Goal: Information Seeking & Learning: Learn about a topic

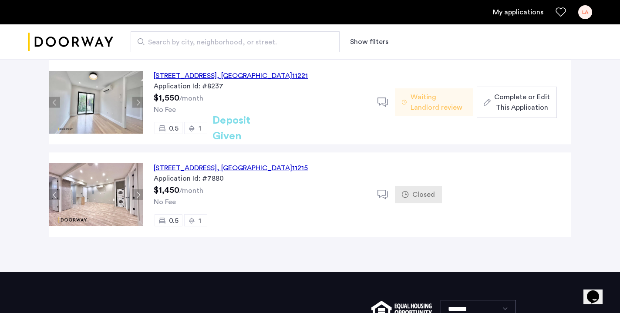
scroll to position [83, 0]
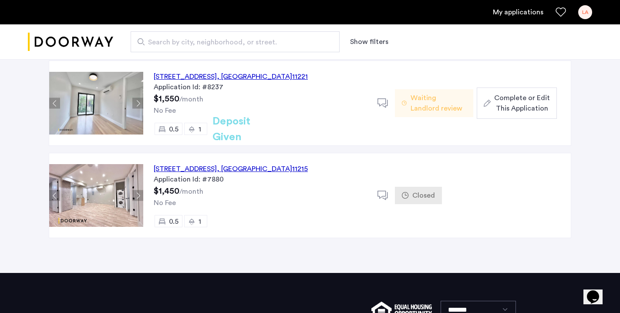
click at [252, 75] on div "[STREET_ADDRESS]" at bounding box center [231, 76] width 154 height 10
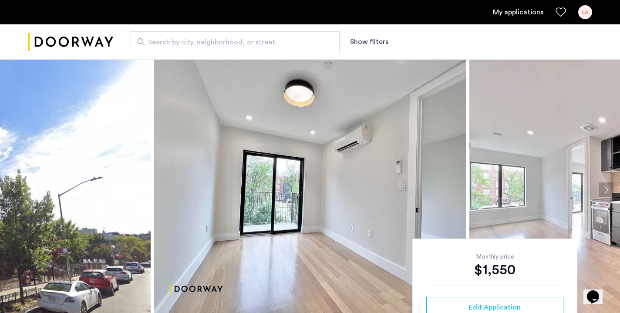
scroll to position [79, 0]
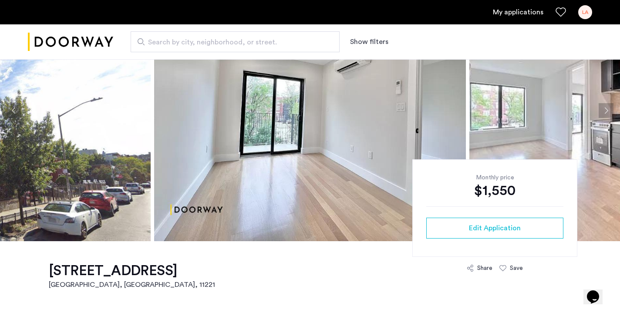
click at [611, 102] on img at bounding box center [625, 110] width 312 height 261
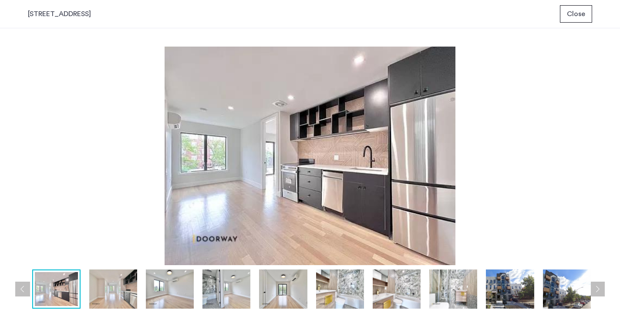
click at [579, 9] on span "Close" at bounding box center [576, 14] width 18 height 10
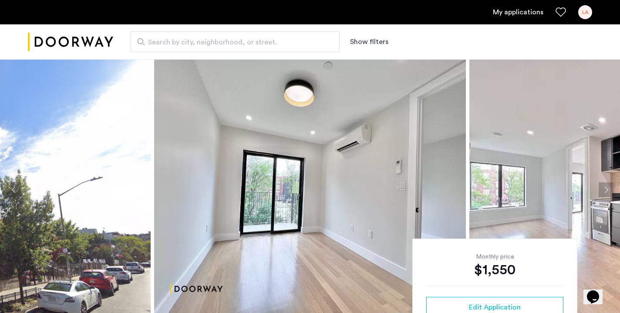
scroll to position [59, 0]
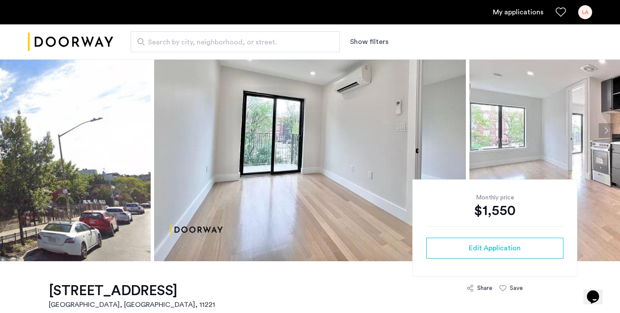
click at [607, 137] on button "Next apartment" at bounding box center [605, 130] width 15 height 15
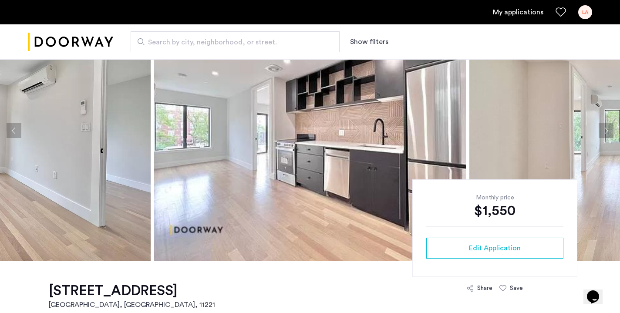
click at [607, 137] on button "Next apartment" at bounding box center [605, 130] width 15 height 15
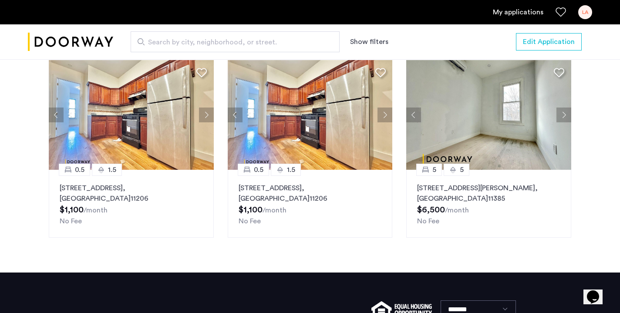
scroll to position [881, 0]
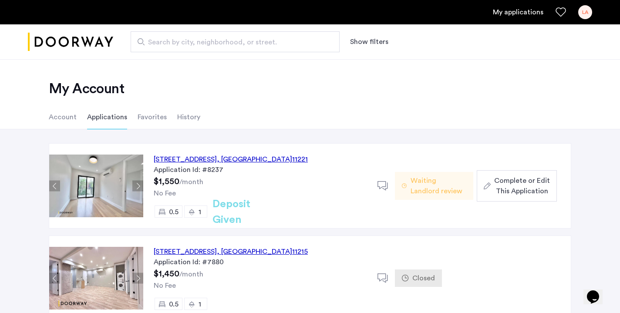
click at [195, 45] on span "Search by city, neighborhood, or street." at bounding box center [231, 42] width 167 height 10
click at [195, 45] on input "Search by city, neighborhood, or street." at bounding box center [235, 41] width 209 height 21
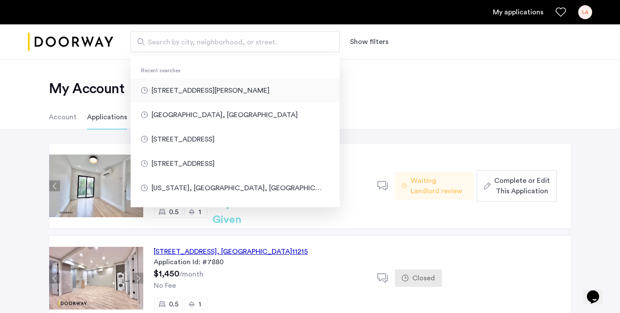
type input "**********"
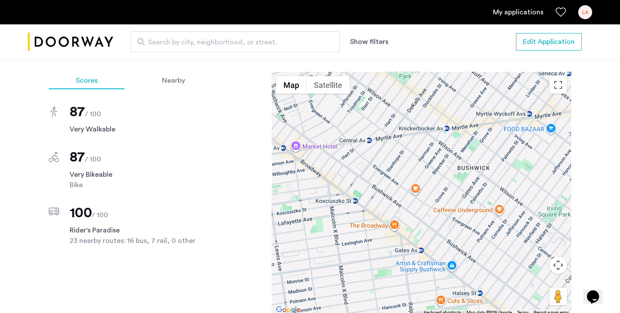
scroll to position [1005, 0]
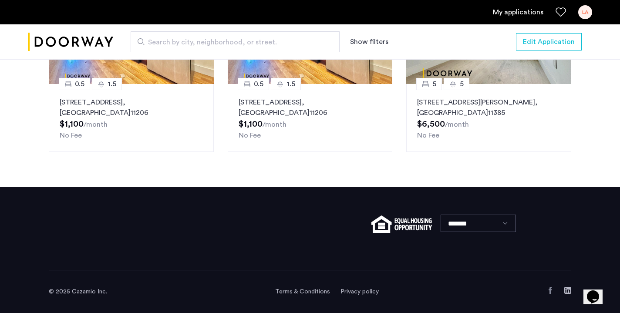
click at [151, 46] on span "Search by city, neighborhood, or street." at bounding box center [231, 42] width 167 height 10
click at [151, 46] on input "Search by city, neighborhood, or street." at bounding box center [235, 41] width 209 height 21
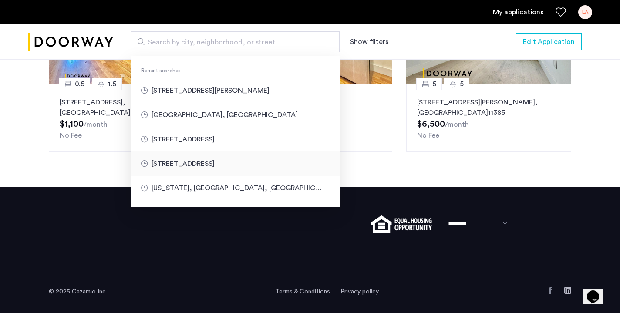
type input "**********"
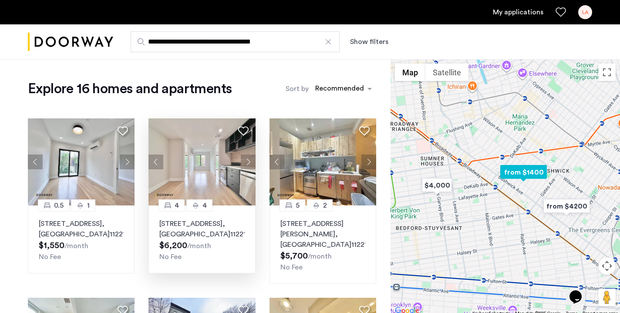
click at [248, 162] on button "Next apartment" at bounding box center [248, 161] width 15 height 15
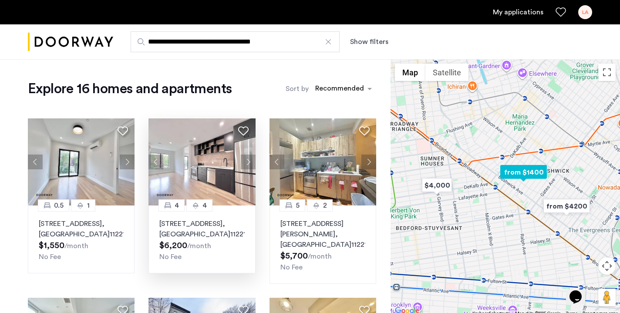
click at [247, 161] on button "Next apartment" at bounding box center [248, 161] width 15 height 15
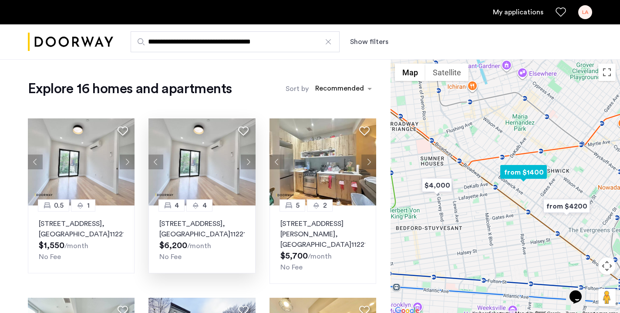
click at [247, 161] on button "Next apartment" at bounding box center [248, 161] width 15 height 15
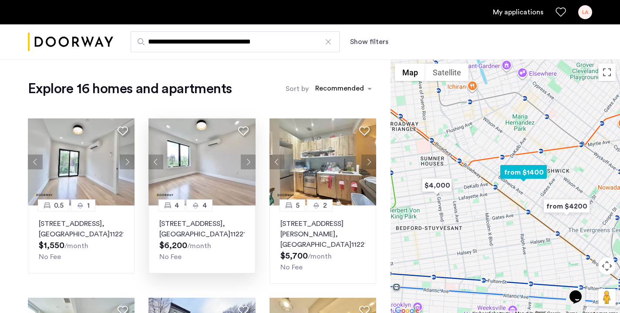
click at [248, 161] on button "Next apartment" at bounding box center [248, 161] width 15 height 15
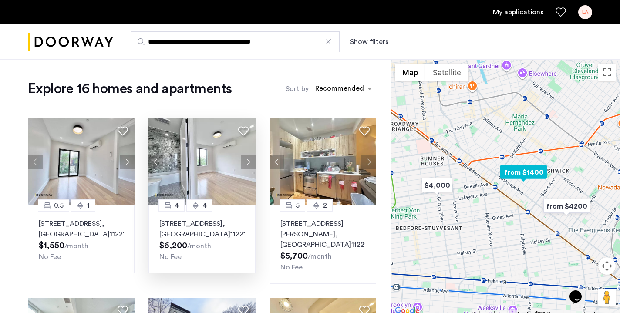
click at [248, 161] on button "Next apartment" at bounding box center [248, 161] width 15 height 15
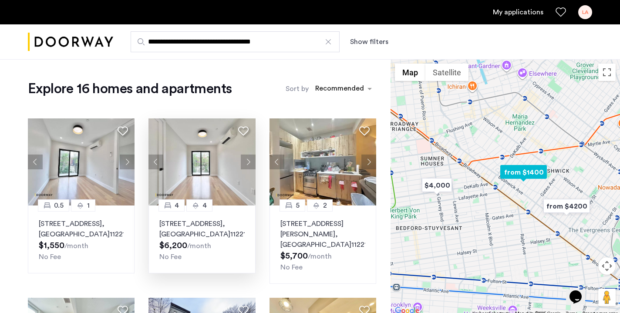
click at [248, 161] on button "Next apartment" at bounding box center [248, 161] width 15 height 15
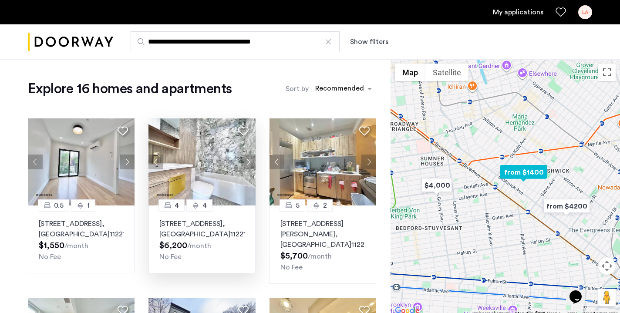
click at [248, 162] on button "Next apartment" at bounding box center [248, 161] width 15 height 15
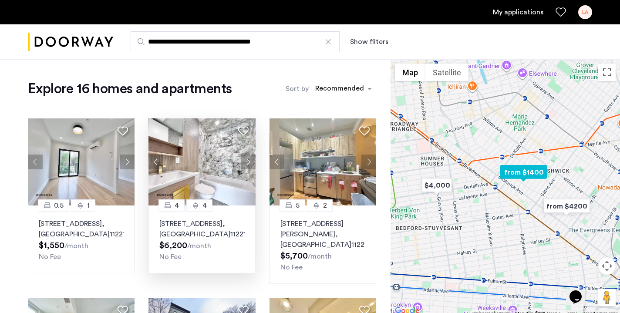
click at [248, 162] on button "Next apartment" at bounding box center [248, 161] width 15 height 15
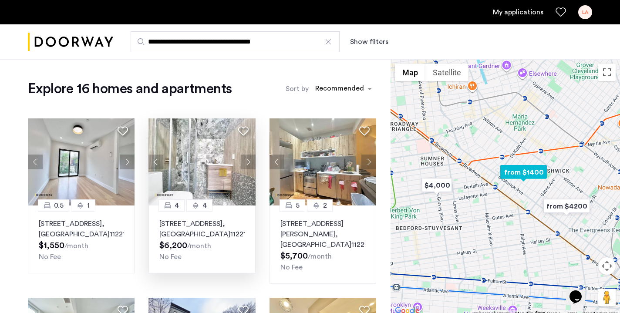
click at [248, 162] on button "Next apartment" at bounding box center [248, 161] width 15 height 15
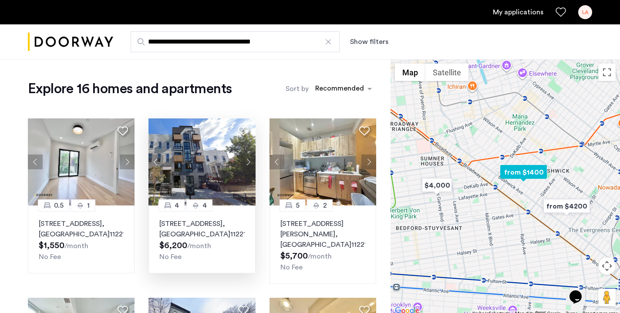
click at [248, 162] on button "Next apartment" at bounding box center [248, 161] width 15 height 15
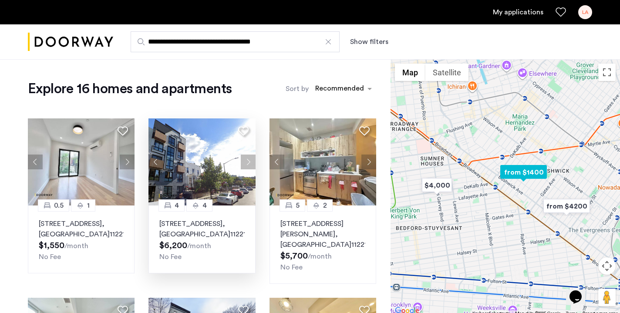
click at [248, 162] on button "Next apartment" at bounding box center [248, 161] width 15 height 15
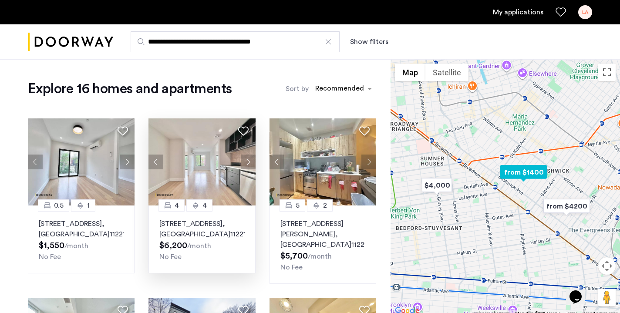
click at [248, 162] on button "Next apartment" at bounding box center [248, 161] width 15 height 15
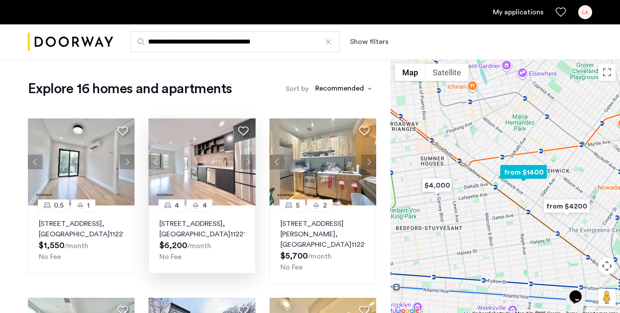
click at [248, 162] on button "Next apartment" at bounding box center [248, 161] width 15 height 15
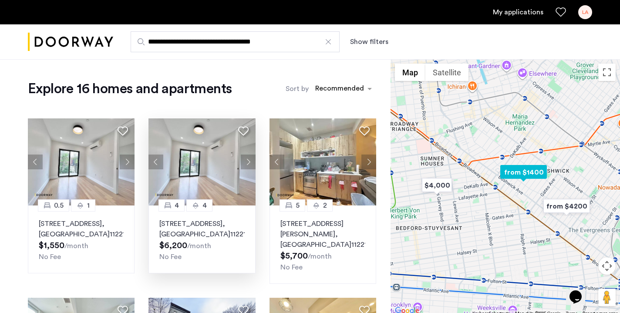
click at [248, 162] on button "Next apartment" at bounding box center [248, 161] width 15 height 15
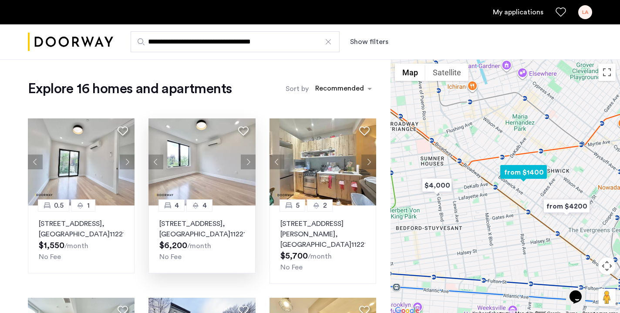
click at [248, 162] on button "Next apartment" at bounding box center [248, 161] width 15 height 15
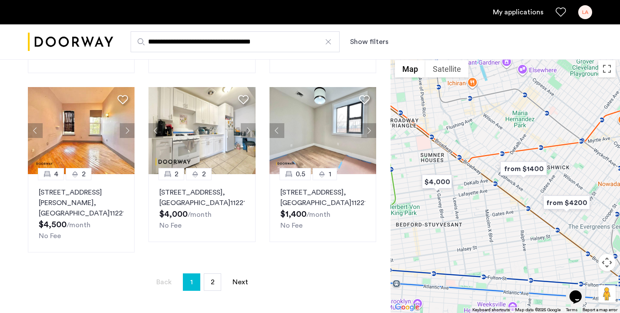
scroll to position [558, 0]
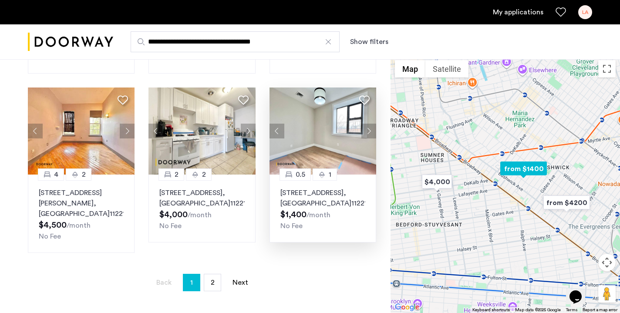
click at [371, 112] on img at bounding box center [322, 130] width 107 height 87
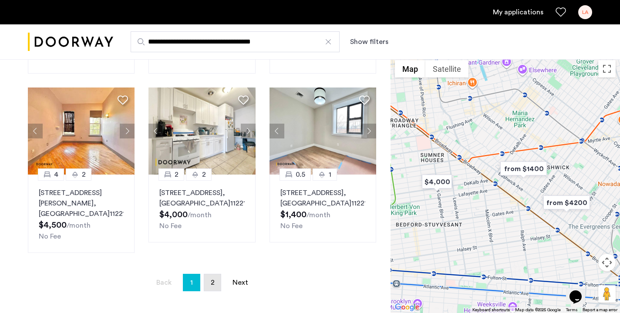
click at [207, 276] on link "page 2" at bounding box center [212, 282] width 17 height 17
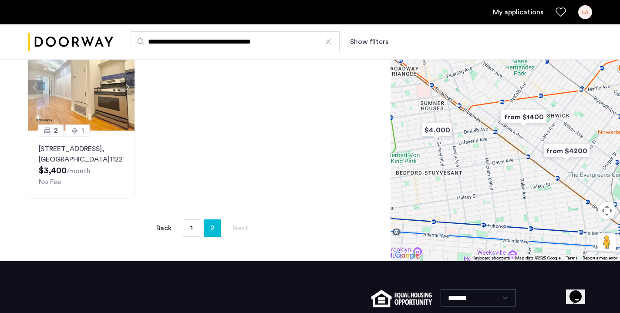
scroll to position [255, 0]
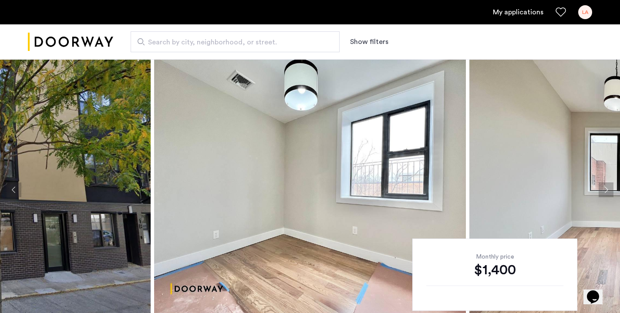
scroll to position [32, 0]
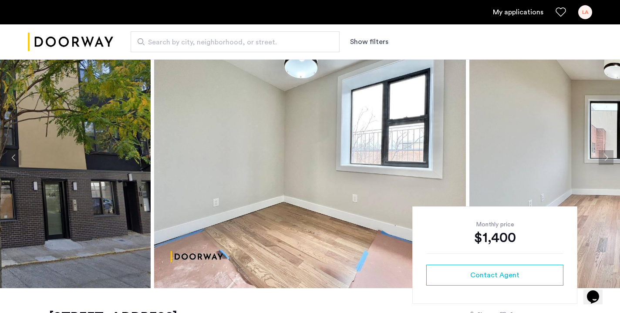
click at [605, 154] on button "Next apartment" at bounding box center [605, 157] width 15 height 15
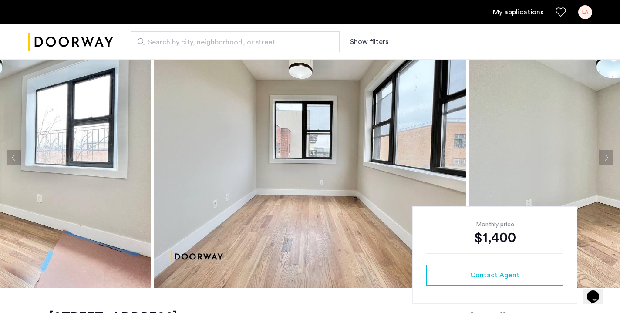
click at [605, 154] on button "Next apartment" at bounding box center [605, 157] width 15 height 15
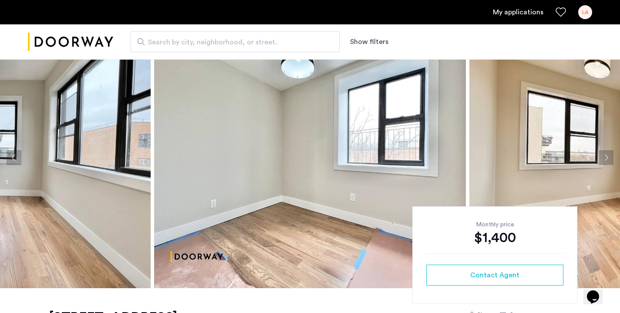
click at [605, 154] on button "Next apartment" at bounding box center [605, 157] width 15 height 15
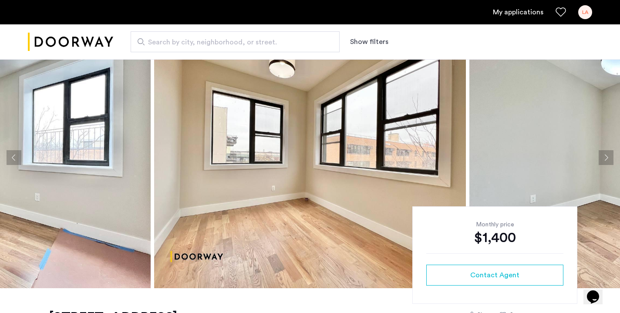
click at [605, 154] on button "Next apartment" at bounding box center [605, 157] width 15 height 15
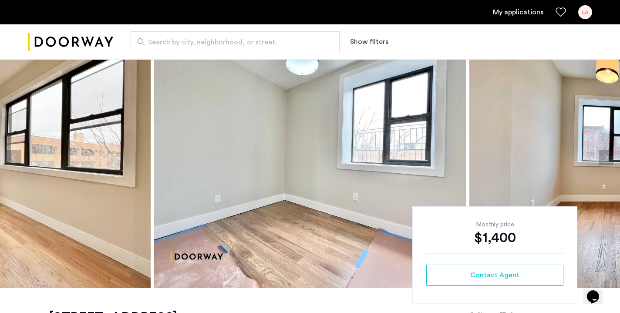
click at [605, 153] on button "Next apartment" at bounding box center [605, 157] width 15 height 15
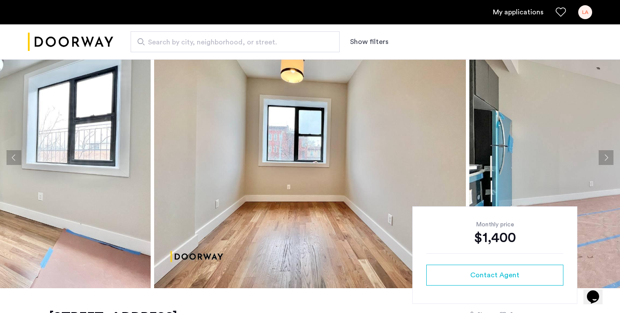
click at [605, 153] on button "Next apartment" at bounding box center [605, 157] width 15 height 15
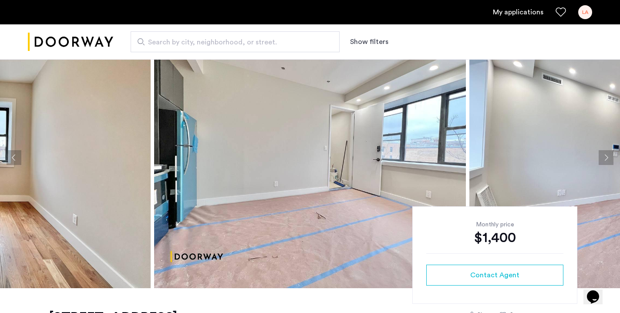
click at [605, 153] on button "Next apartment" at bounding box center [605, 157] width 15 height 15
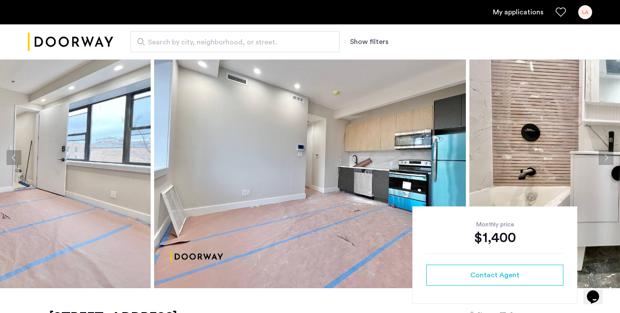
click at [605, 153] on button "Next apartment" at bounding box center [605, 157] width 15 height 15
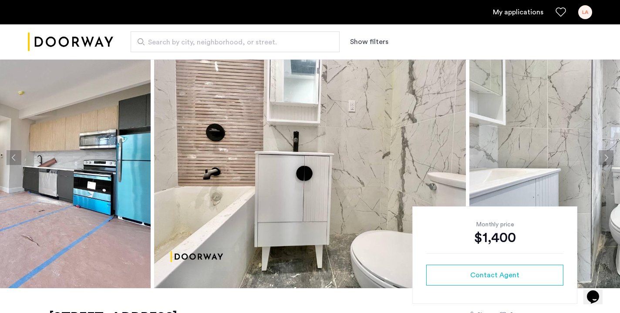
click at [605, 153] on button "Next apartment" at bounding box center [605, 157] width 15 height 15
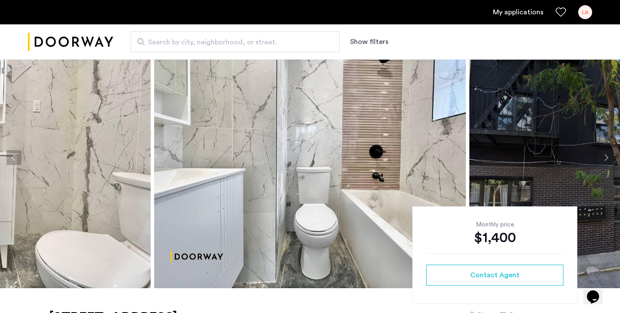
click at [605, 153] on button "Next apartment" at bounding box center [605, 157] width 15 height 15
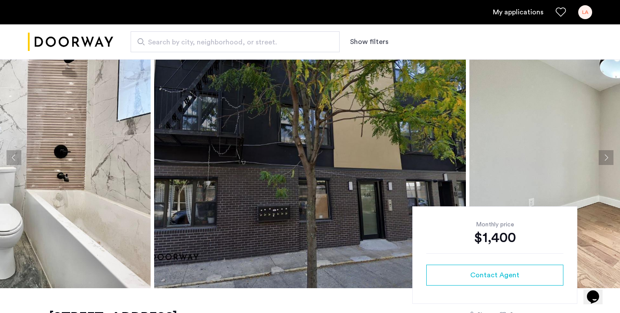
click at [605, 153] on button "Next apartment" at bounding box center [605, 157] width 15 height 15
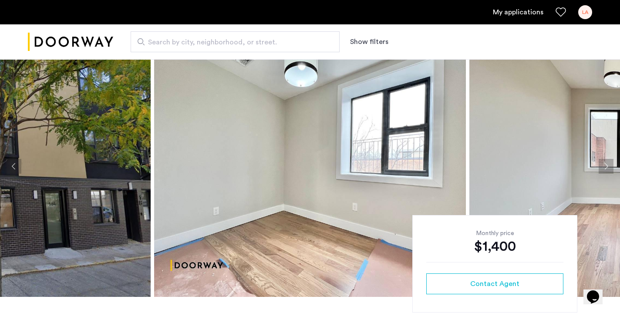
scroll to position [0, 0]
